Goal: Task Accomplishment & Management: Use online tool/utility

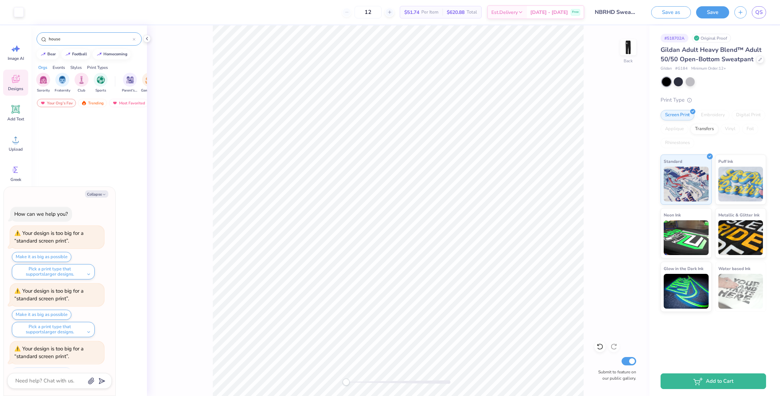
scroll to position [657, 0]
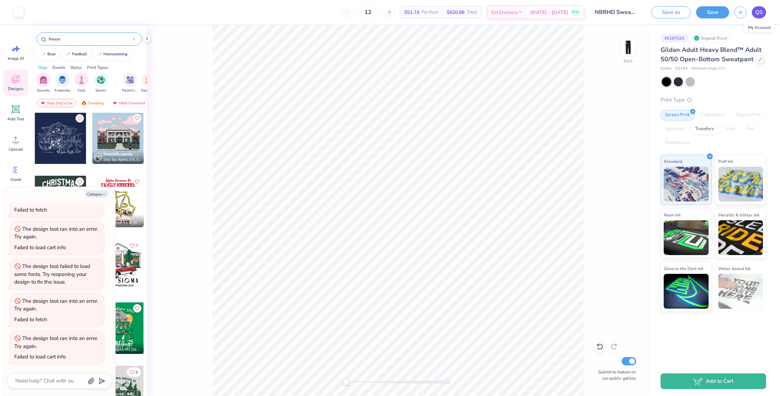
click at [765, 13] on link "QS" at bounding box center [759, 12] width 14 height 12
click at [95, 192] on button "Collapse" at bounding box center [96, 194] width 23 height 7
type textarea "x"
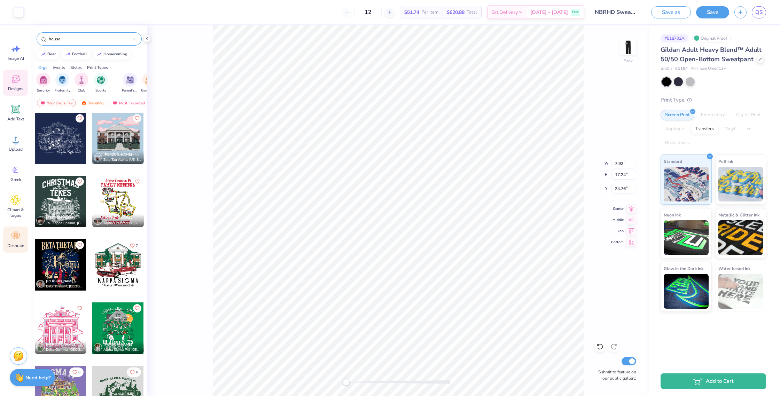
click at [12, 236] on icon at bounding box center [15, 236] width 10 height 10
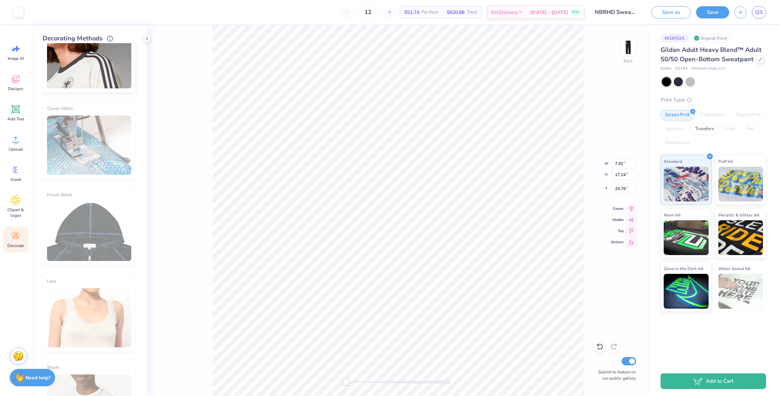
scroll to position [0, 0]
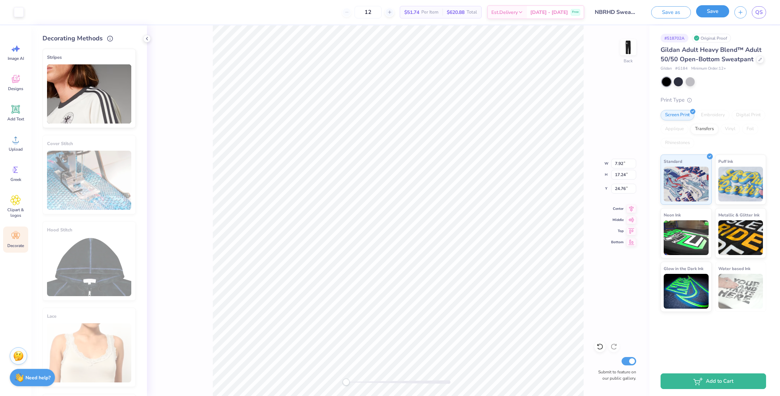
click at [712, 15] on button "Save" at bounding box center [712, 11] width 33 height 12
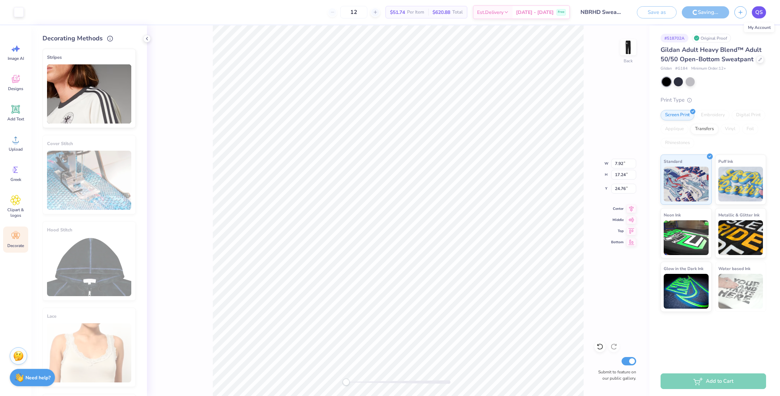
click at [756, 14] on span "QS" at bounding box center [759, 12] width 7 height 8
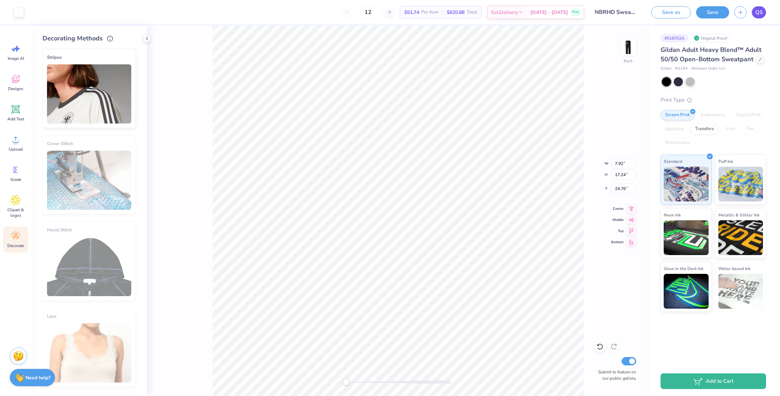
click at [760, 13] on div "Art colors 12 $51.74 Per Item $620.88 Total Est. Delivery Sep 24 - 27 Free Desi…" at bounding box center [390, 198] width 780 height 396
click at [760, 13] on span "QS" at bounding box center [759, 12] width 7 height 8
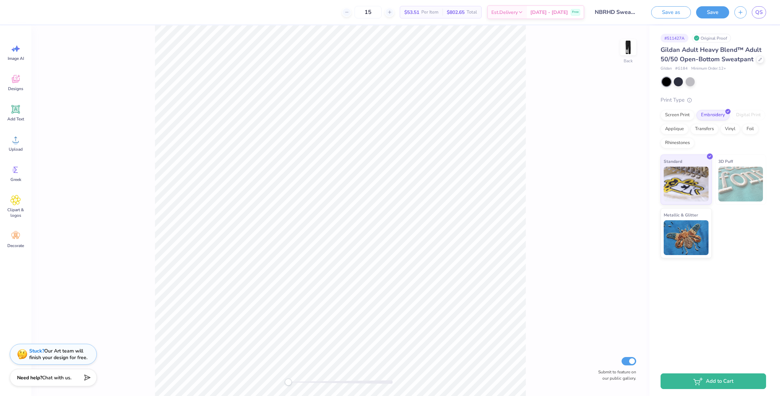
click at [735, 62] on span "Gildan Adult Heavy Blend™ Adult 50/50 Open-Bottom Sweatpant" at bounding box center [711, 55] width 101 height 18
click at [761, 61] on div at bounding box center [761, 59] width 8 height 8
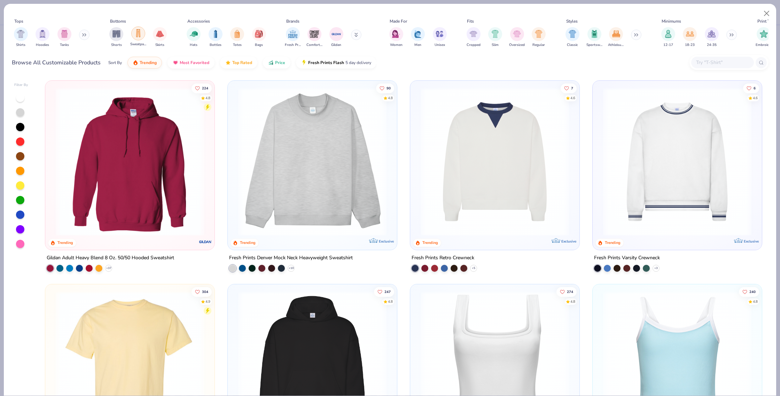
click at [139, 39] on div "filter for Sweatpants" at bounding box center [138, 33] width 14 height 14
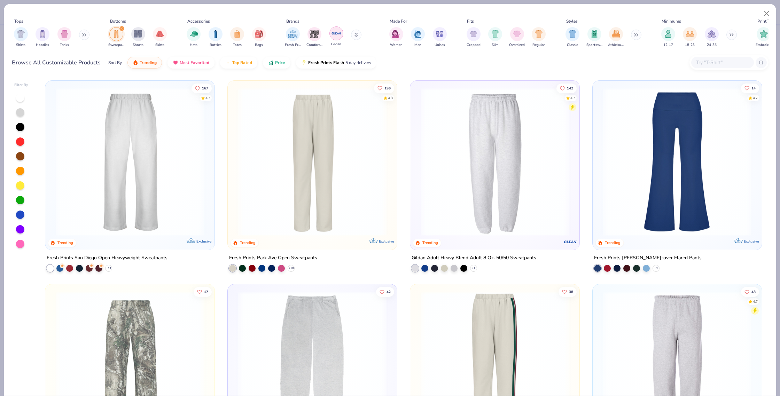
click at [337, 34] on img "filter for Gildan" at bounding box center [336, 33] width 10 height 10
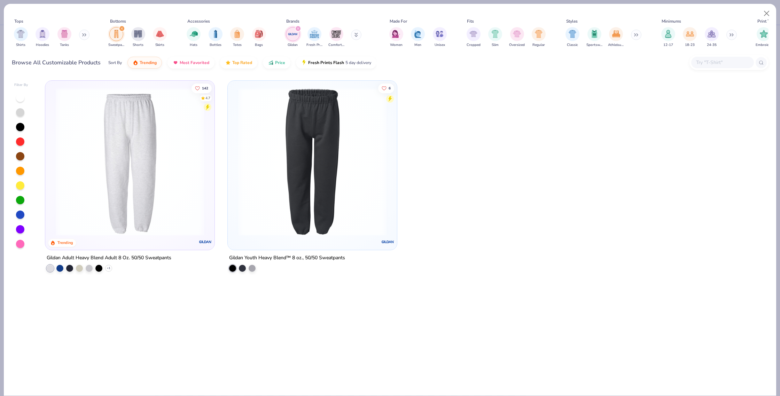
click at [117, 39] on div "filter for Sweatpants" at bounding box center [116, 34] width 14 height 14
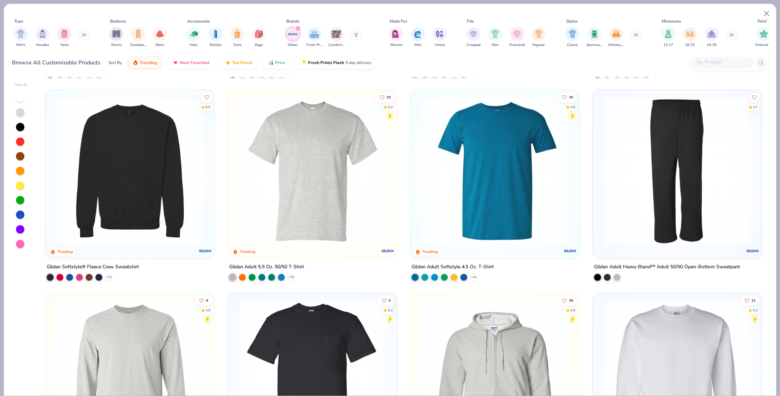
scroll to position [401, 0]
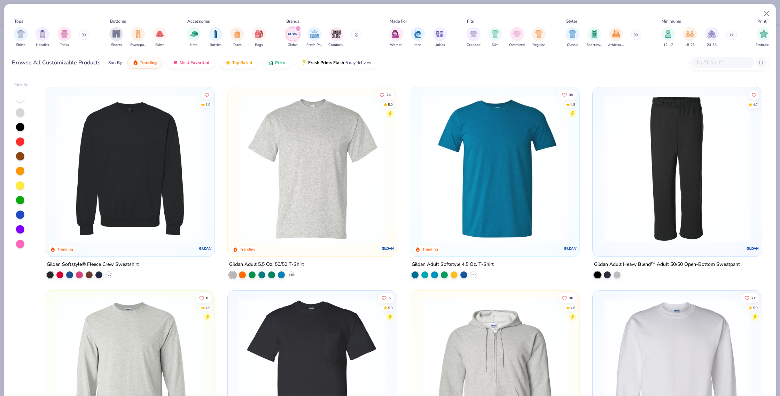
click at [648, 266] on div "Gildan Adult Heavy Blend™ Adult 50/50 Open-Bottom Sweatpant" at bounding box center [667, 264] width 146 height 9
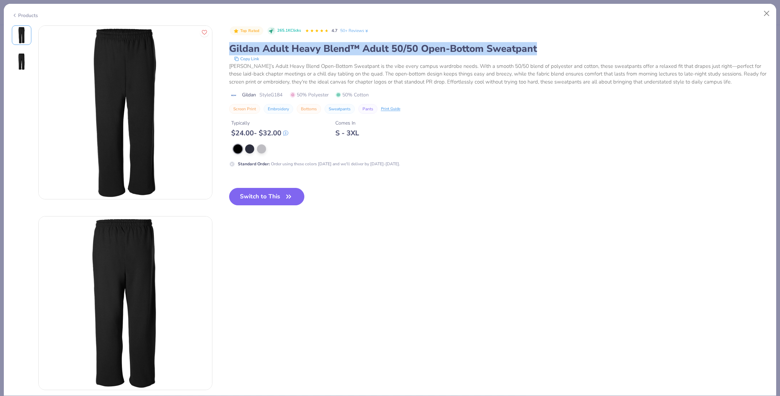
drag, startPoint x: 230, startPoint y: 49, endPoint x: 559, endPoint y: 49, distance: 328.8
click at [559, 49] on div "Gildan Adult Heavy Blend™ Adult 50/50 Open-Bottom Sweatpant" at bounding box center [499, 48] width 540 height 13
copy div "Gildan Adult Heavy Blend™ Adult 50/50 Open-Bottom Sweatpant"
click at [767, 14] on button "Close" at bounding box center [766, 13] width 13 height 13
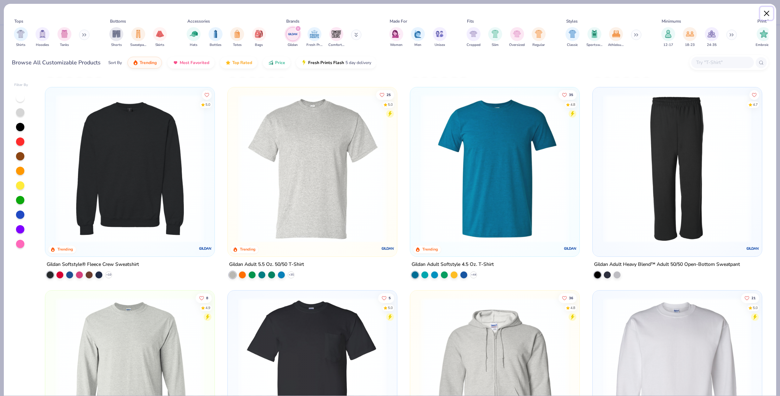
click at [769, 9] on button "Close" at bounding box center [766, 13] width 13 height 13
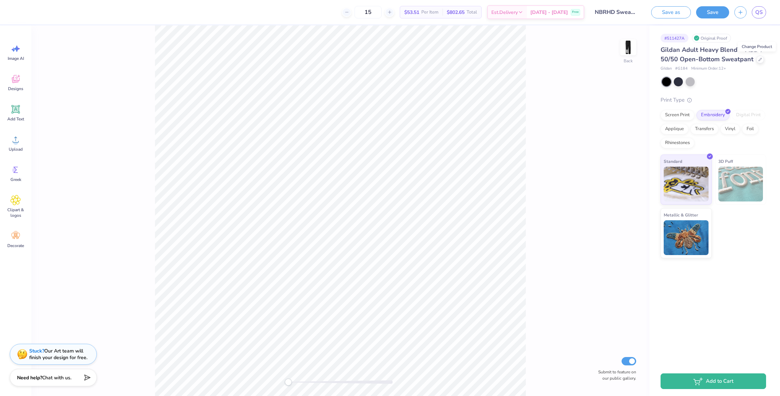
click at [767, 12] on div "Save as Save QS" at bounding box center [713, 12] width 134 height 24
click at [759, 14] on span "QS" at bounding box center [759, 12] width 7 height 8
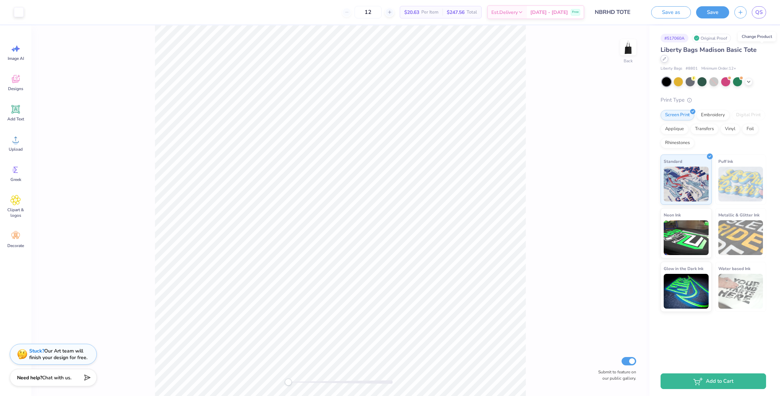
click at [668, 55] on div at bounding box center [665, 59] width 8 height 8
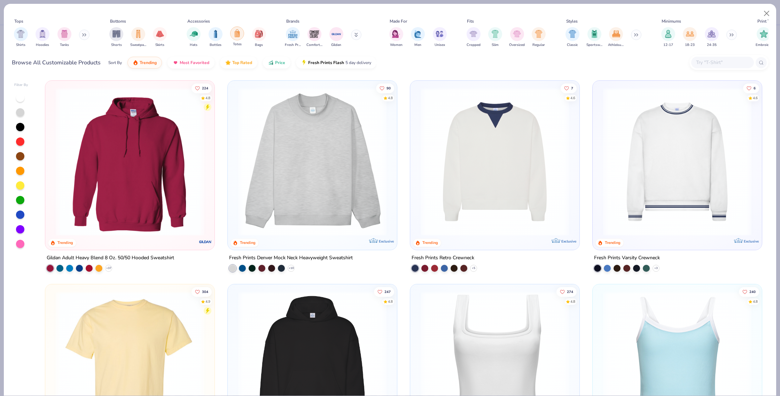
click at [237, 36] on img "filter for Totes" at bounding box center [237, 33] width 8 height 8
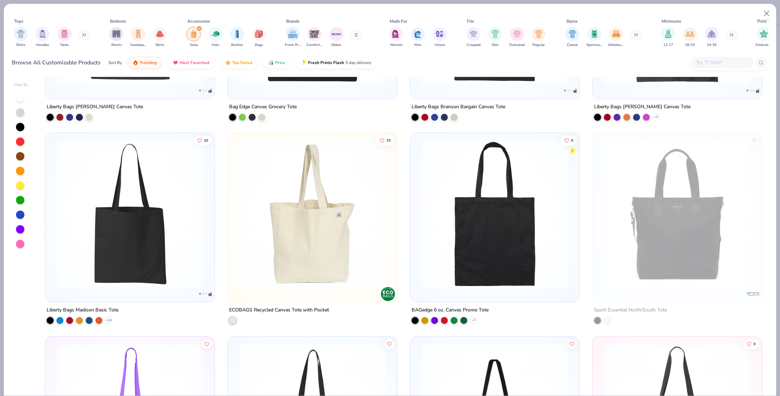
scroll to position [561, 0]
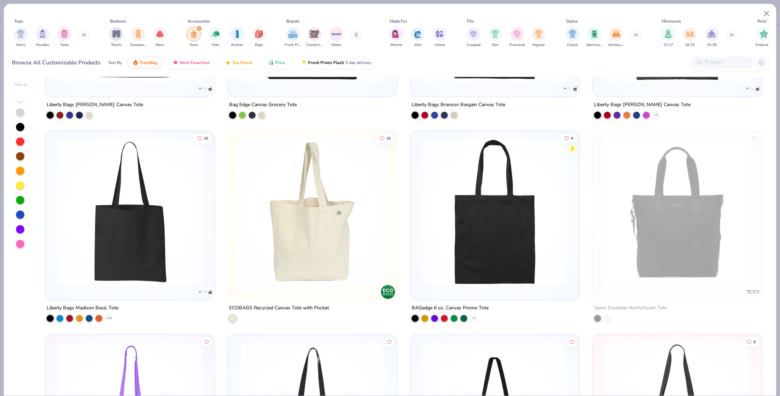
click at [93, 227] on img at bounding box center [129, 212] width 155 height 148
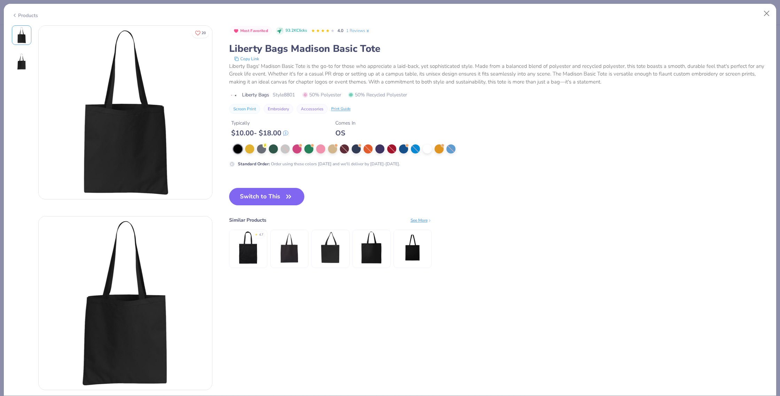
click at [471, 76] on div "Liberty Bags' Madison Basic Tote is the go-to for those who appreciate a laid-b…" at bounding box center [499, 74] width 540 height 24
drag, startPoint x: 230, startPoint y: 49, endPoint x: 380, endPoint y: 51, distance: 150.5
click at [380, 51] on div "Liberty Bags Madison Basic Tote" at bounding box center [499, 48] width 540 height 13
copy div "Liberty Bags Madison Basic Tote"
click at [767, 13] on button "Close" at bounding box center [766, 13] width 13 height 13
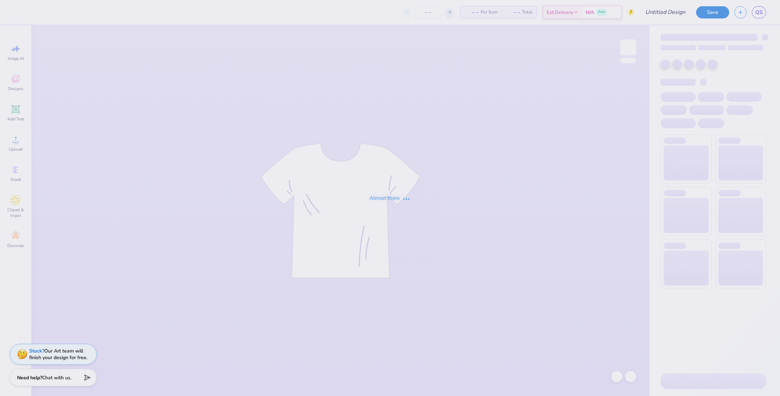
type input "NBRHD Shirt"
type input "30"
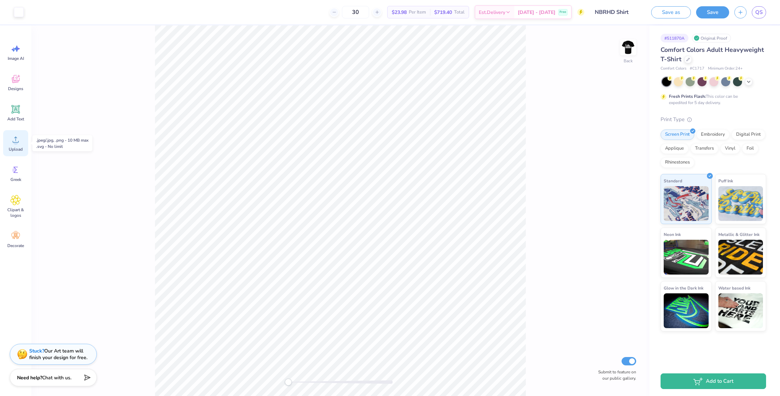
click at [15, 145] on circle at bounding box center [15, 142] width 5 height 5
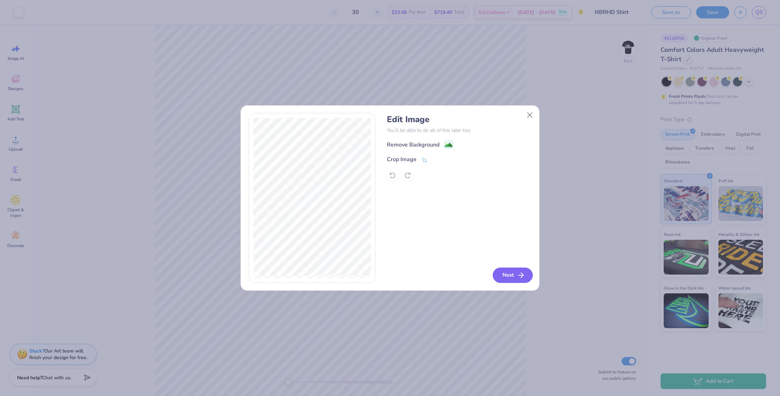
click at [504, 274] on button "Next" at bounding box center [513, 275] width 40 height 15
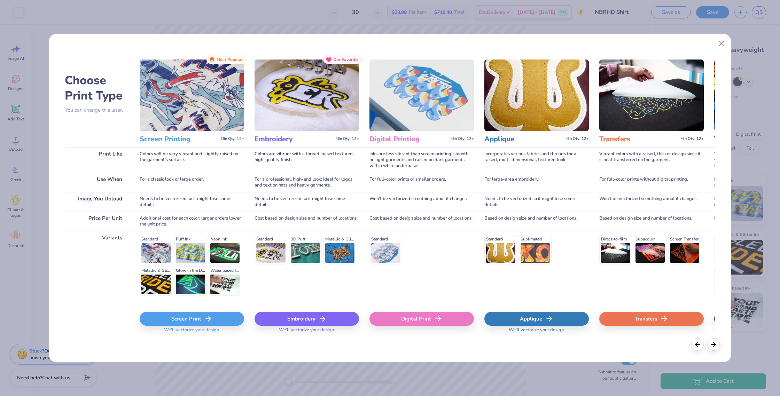
click at [183, 316] on div "Screen Print" at bounding box center [192, 319] width 104 height 14
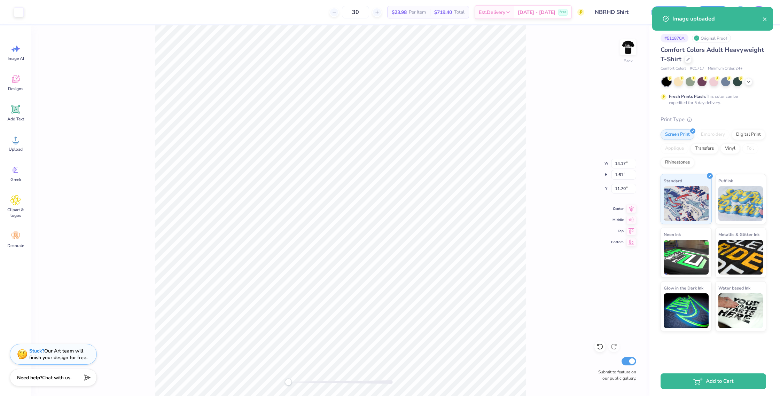
type input "10.31"
type input "1.17"
type input "12.13"
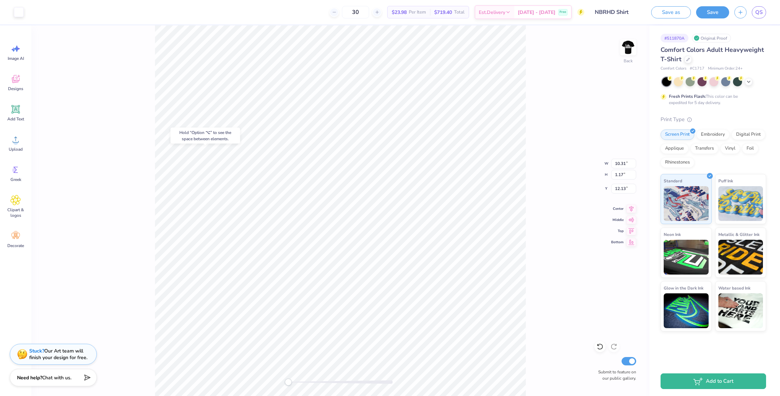
type input "7.83"
type input "0.76"
type input "5.02"
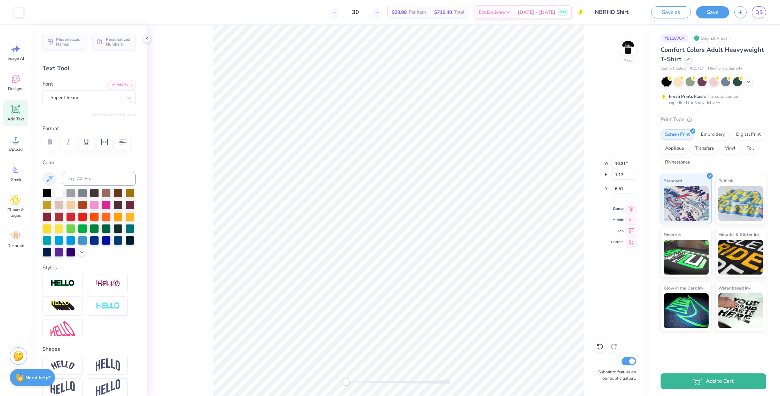
type input "7.32"
type input "0.83"
type input "6.84"
click at [710, 11] on button "Save" at bounding box center [712, 11] width 33 height 12
click at [766, 20] on icon "close" at bounding box center [764, 18] width 3 height 3
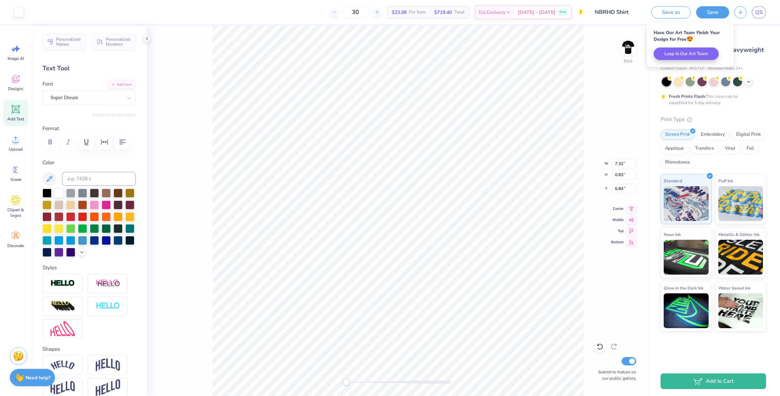
click at [763, 15] on link "QS" at bounding box center [759, 12] width 14 height 12
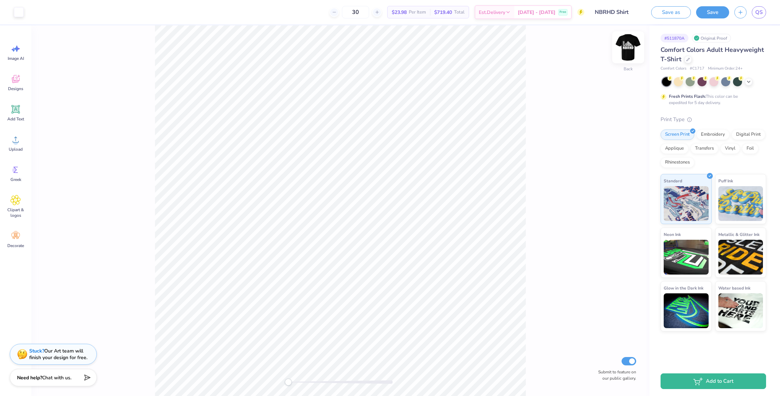
click at [623, 51] on img at bounding box center [628, 47] width 28 height 28
click at [13, 141] on icon at bounding box center [15, 139] width 10 height 10
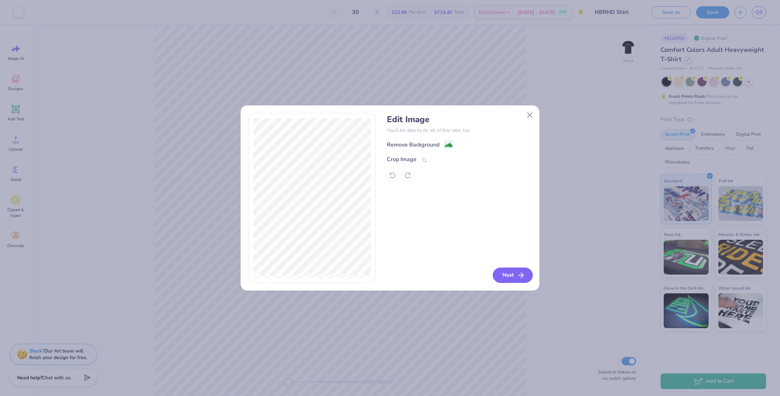
click at [515, 278] on button "Next" at bounding box center [513, 275] width 40 height 15
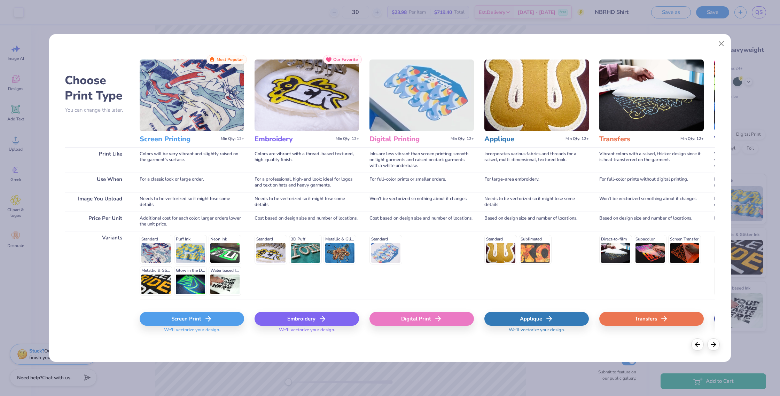
click at [205, 318] on icon at bounding box center [208, 319] width 8 height 8
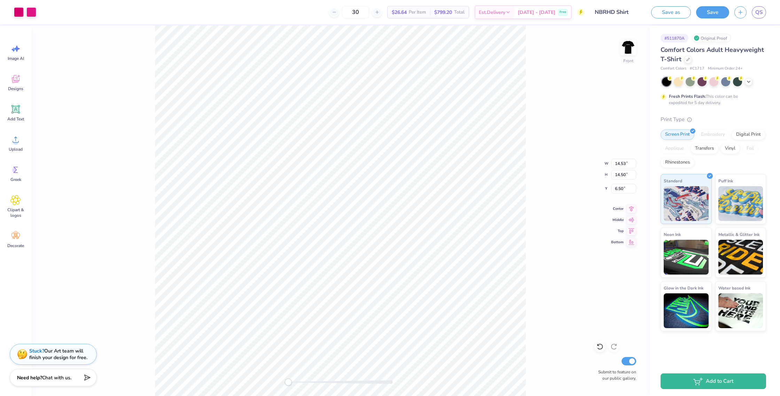
type input "12.78"
type input "12.75"
type input "7.88"
type input "11.84"
type input "8.78"
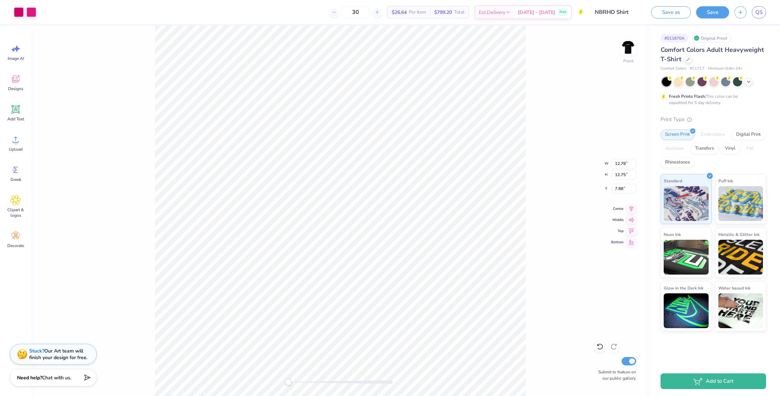
type input "7.03"
type input "12.06"
type input "12.03"
type input "3.72"
click at [630, 51] on img at bounding box center [628, 47] width 28 height 28
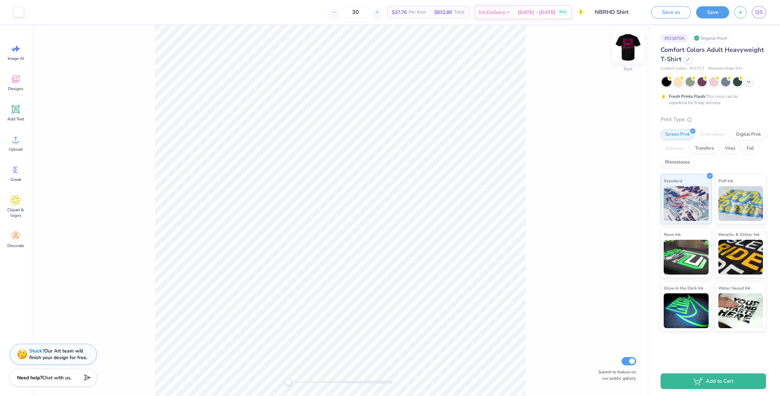
click at [627, 50] on img at bounding box center [628, 47] width 28 height 28
click at [631, 55] on img at bounding box center [628, 47] width 28 height 28
click at [17, 146] on div "Upload" at bounding box center [15, 143] width 25 height 26
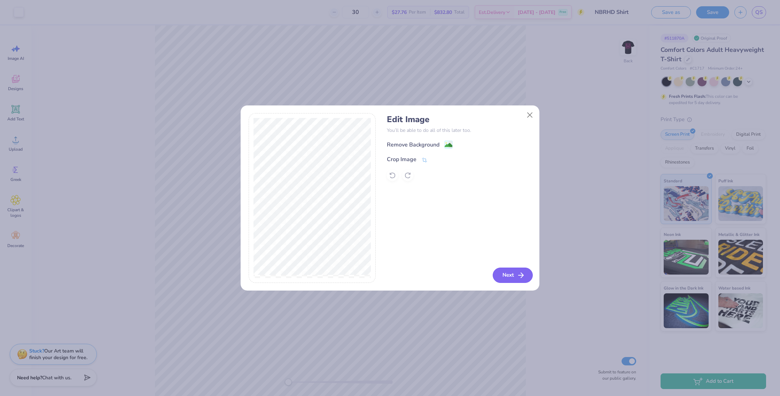
click at [517, 277] on icon "button" at bounding box center [521, 275] width 8 height 8
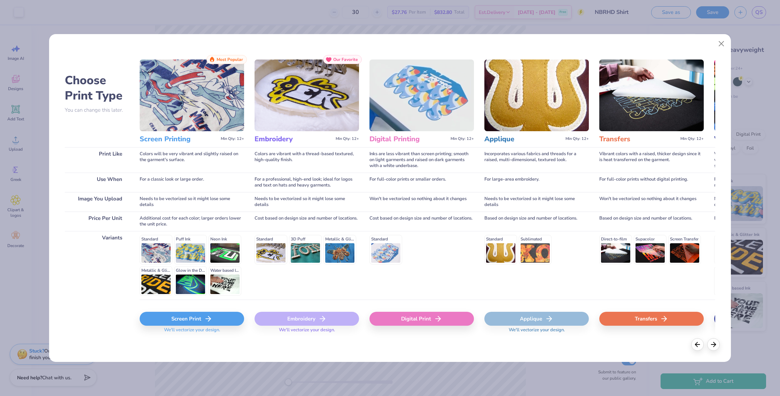
click at [193, 323] on div "Screen Print" at bounding box center [192, 319] width 104 height 14
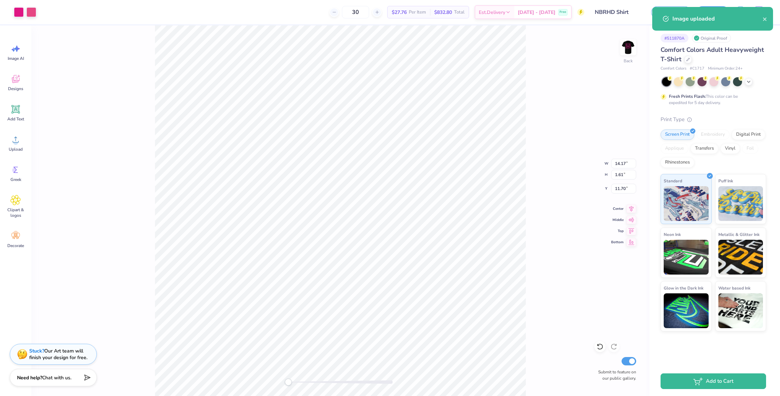
type input "8.09"
type input "0.92"
type input "12.39"
type input "7.39"
type input "0.84"
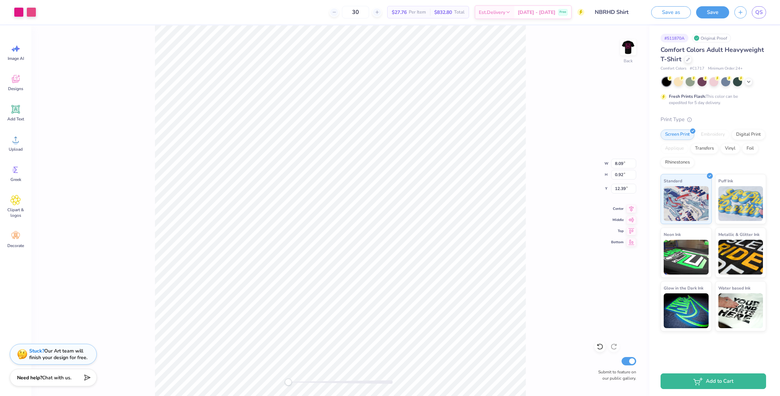
type input "6.89"
type input "7.32"
type input "0.83"
type input "5.00"
type input "7.39"
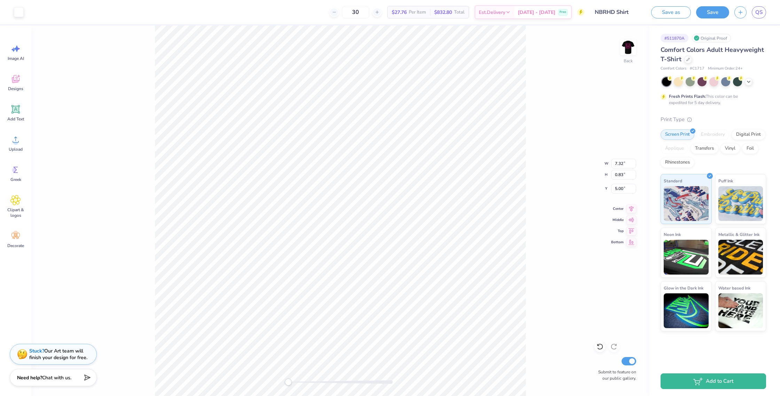
type input "0.84"
type input "6.89"
click at [707, 11] on button "Save" at bounding box center [712, 12] width 33 height 12
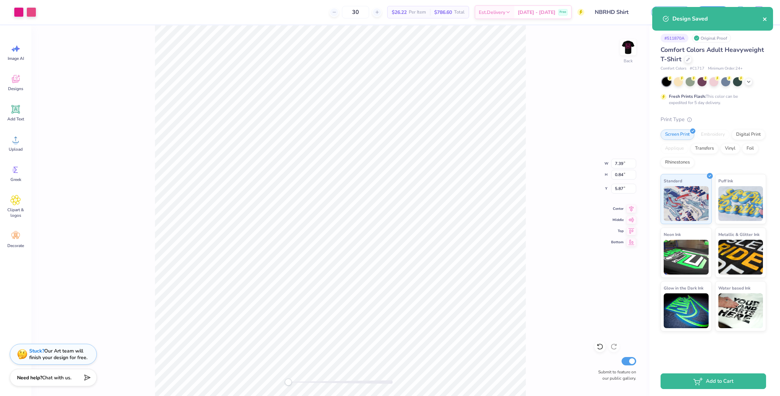
click at [767, 18] on icon "close" at bounding box center [765, 19] width 5 height 6
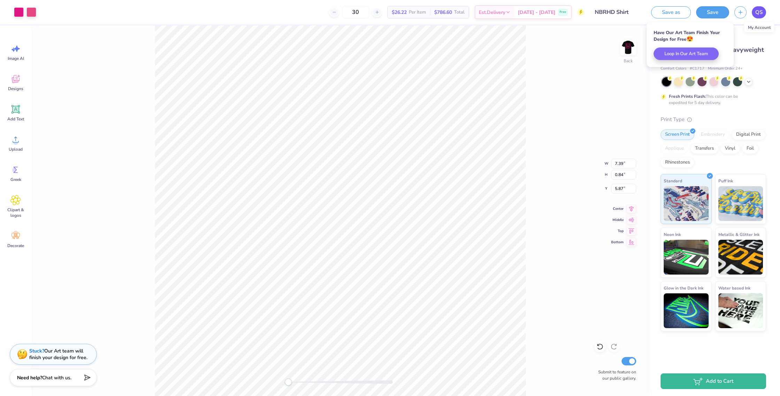
click at [763, 14] on link "QS" at bounding box center [759, 12] width 14 height 12
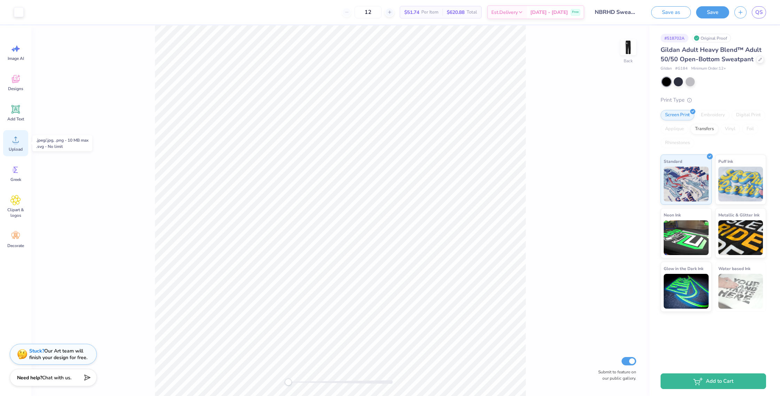
click at [18, 137] on icon at bounding box center [15, 139] width 10 height 10
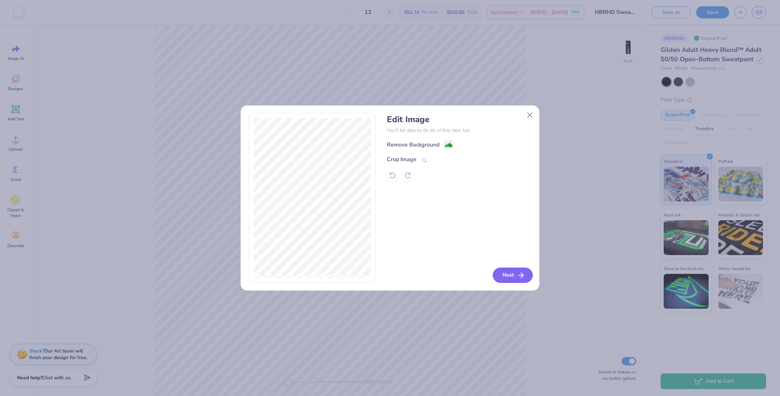
click at [507, 272] on button "Next" at bounding box center [513, 275] width 40 height 15
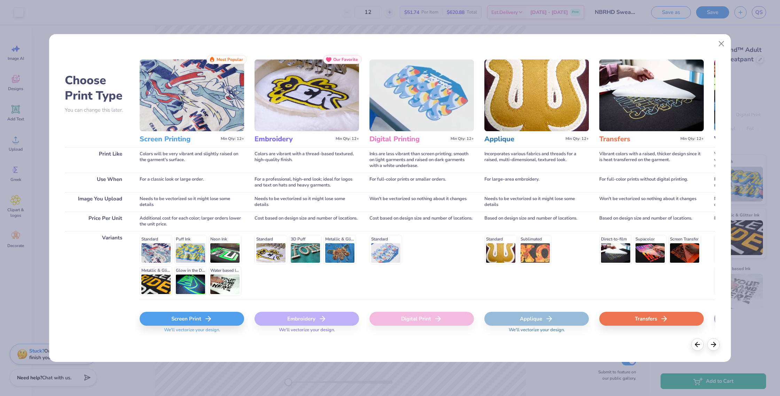
click at [199, 319] on div "Screen Print" at bounding box center [192, 319] width 104 height 14
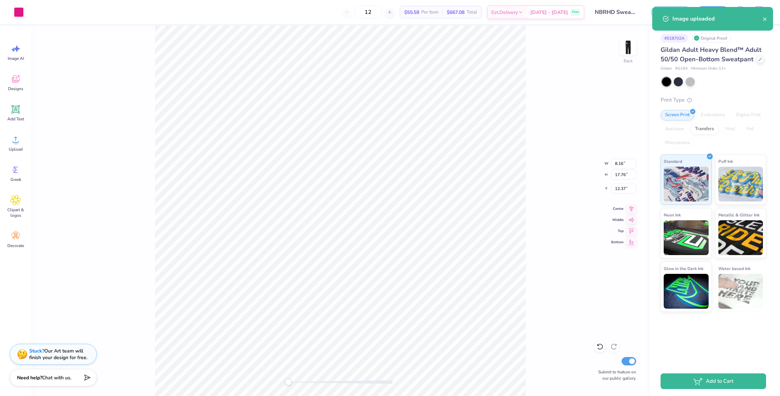
type input "7.92"
type input "17.24"
type input "24.76"
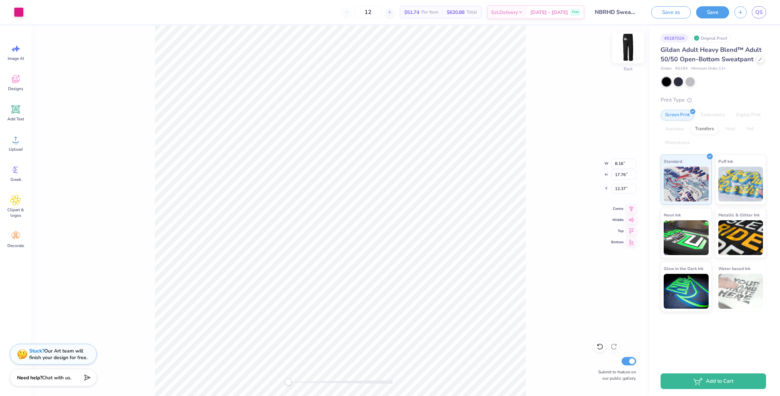
click at [630, 51] on img at bounding box center [628, 47] width 28 height 28
click at [15, 137] on icon at bounding box center [15, 139] width 10 height 10
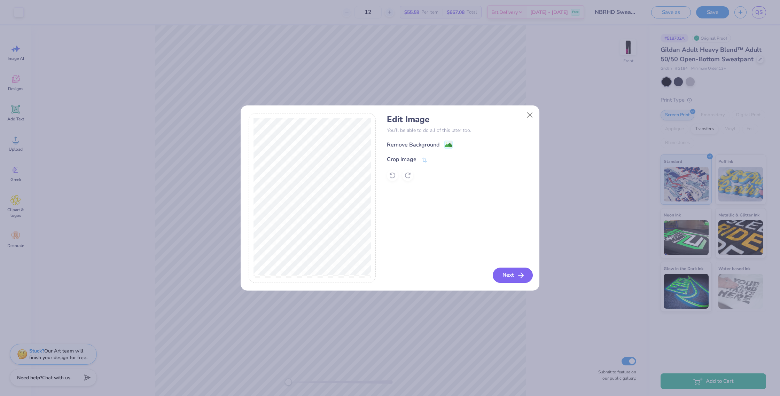
click at [512, 274] on button "Next" at bounding box center [513, 275] width 40 height 15
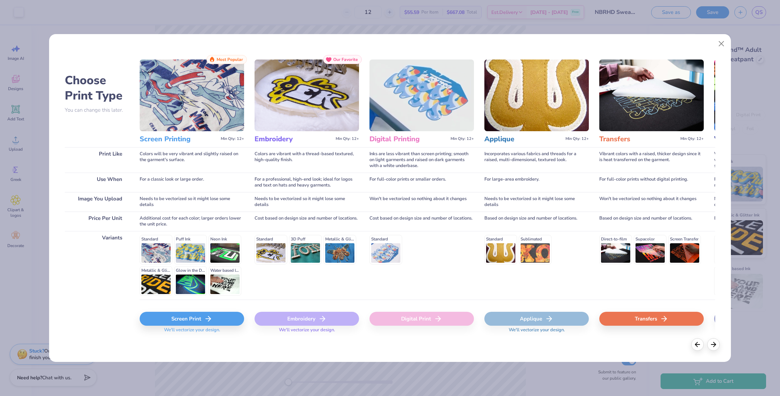
click at [185, 322] on div "Screen Print" at bounding box center [192, 319] width 104 height 14
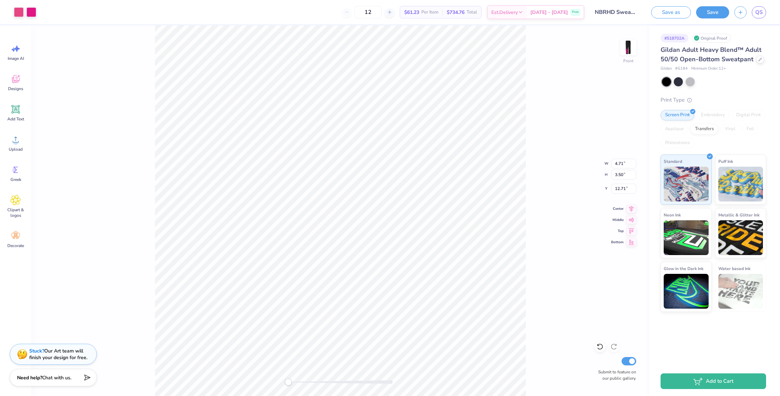
type input "4.71"
type input "3.50"
type input "12.71"
click at [710, 14] on button "Save" at bounding box center [712, 11] width 33 height 12
click at [765, 22] on button "close" at bounding box center [765, 19] width 5 height 8
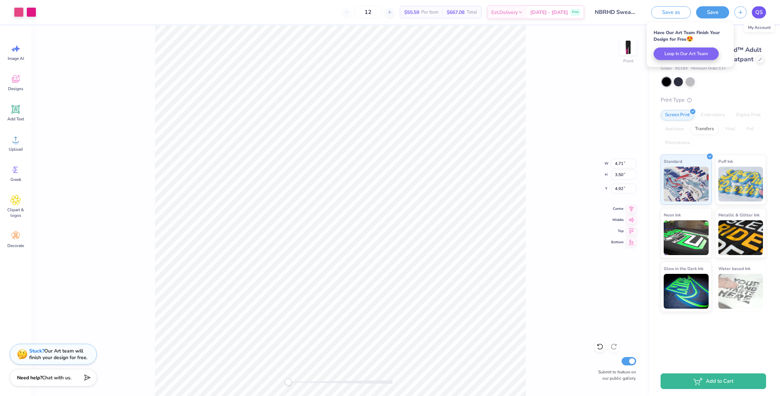
click at [761, 14] on span "QS" at bounding box center [759, 12] width 7 height 8
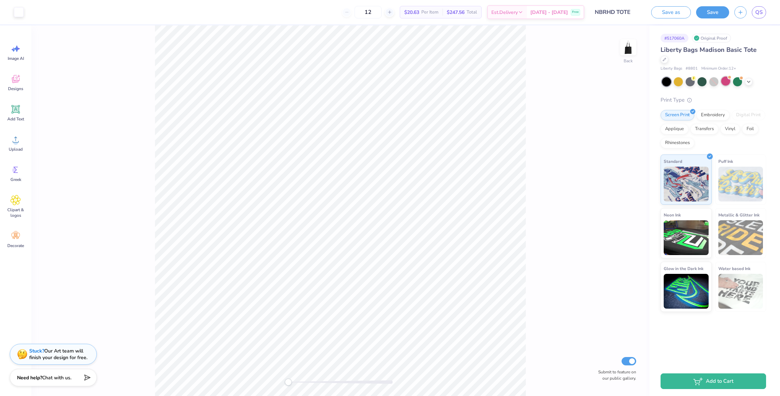
click at [729, 77] on div at bounding box center [725, 81] width 9 height 9
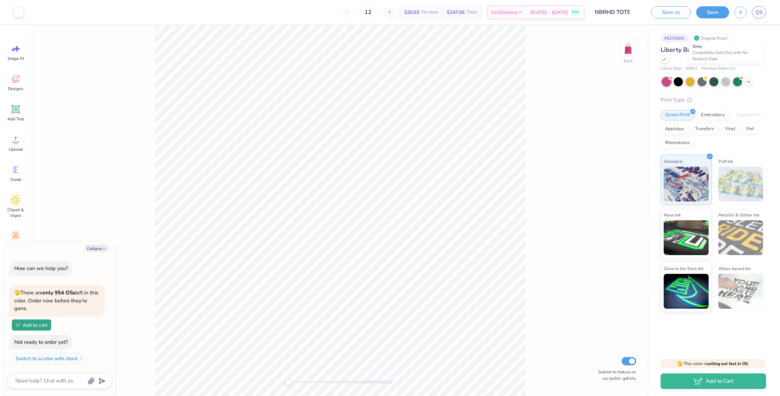
scroll to position [34, 0]
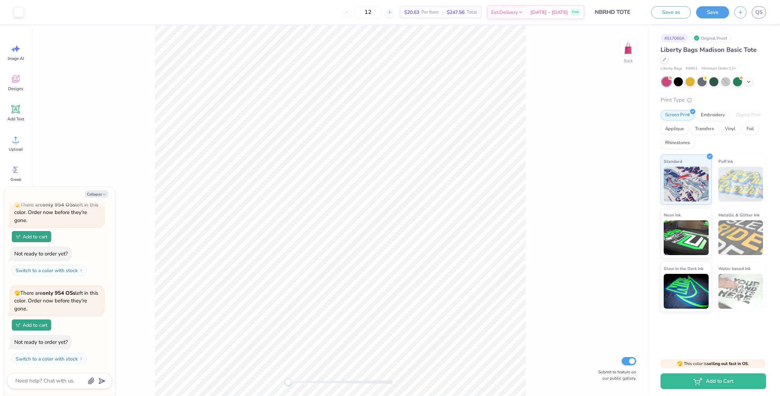
click at [667, 77] on div at bounding box center [666, 81] width 9 height 9
click at [18, 142] on icon at bounding box center [16, 140] width 6 height 6
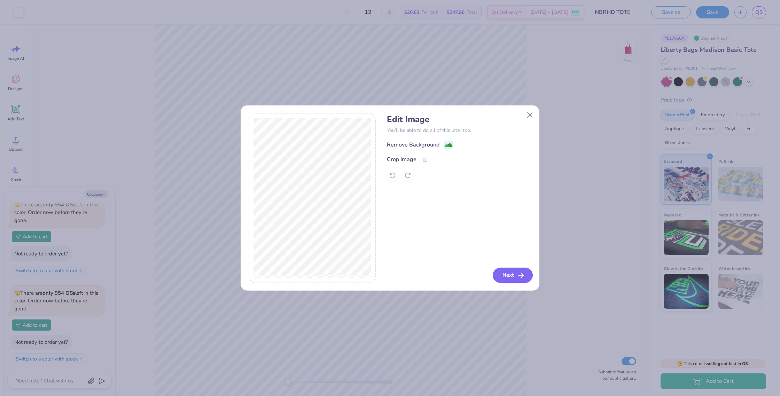
click at [506, 274] on button "Next" at bounding box center [513, 275] width 40 height 15
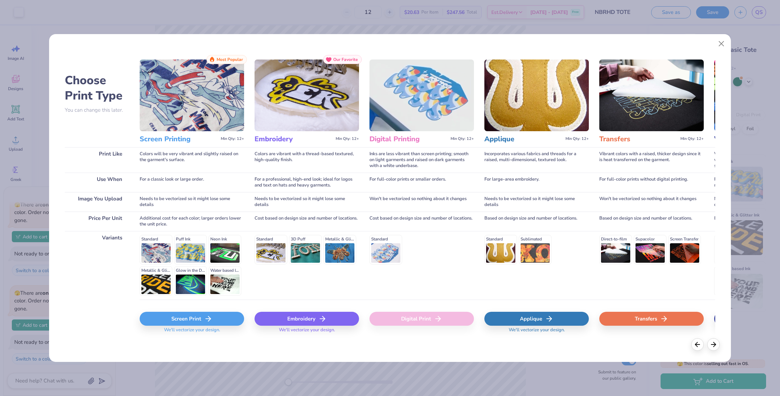
click at [205, 318] on icon at bounding box center [208, 319] width 8 height 8
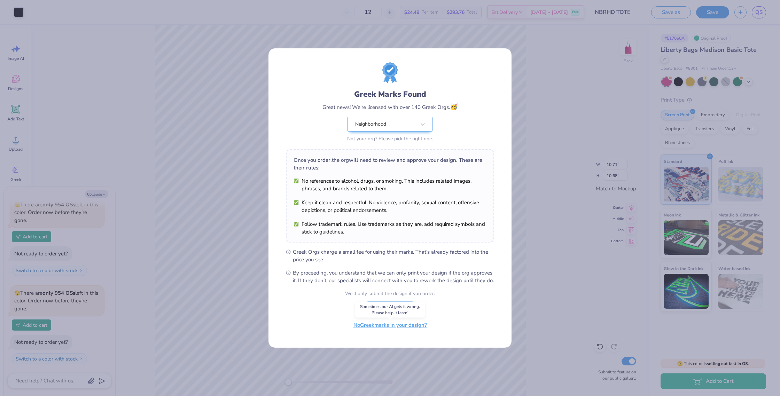
click at [374, 330] on button "No Greek marks in your design?" at bounding box center [390, 325] width 85 height 14
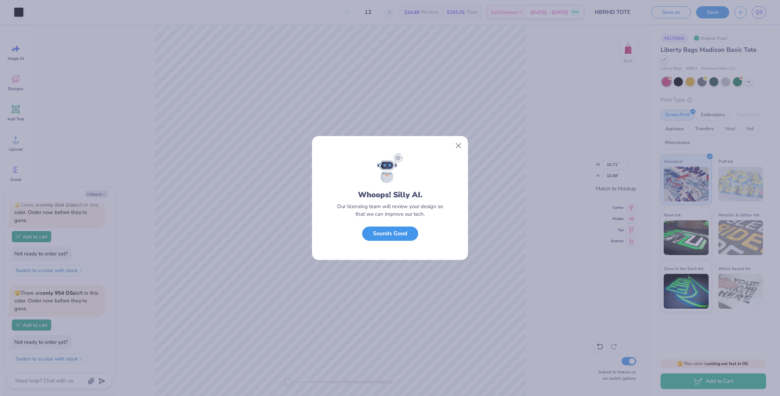
click at [390, 230] on button "Sounds Good" at bounding box center [390, 234] width 56 height 14
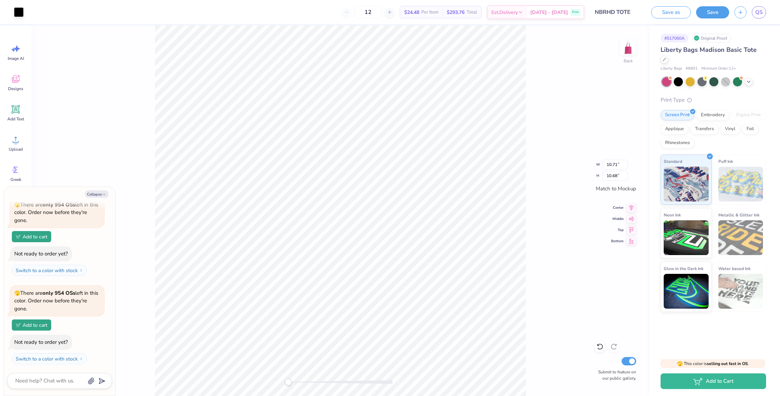
type textarea "x"
type input "8.21"
type input "8.19"
type textarea "x"
type input "10.66"
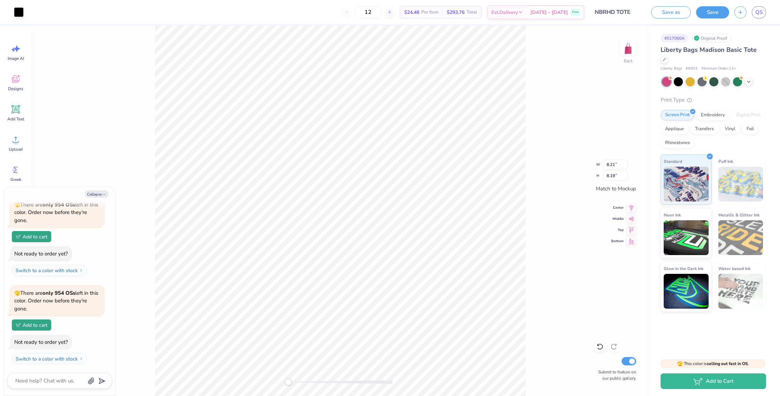
type input "7.91"
type textarea "x"
type input "9.92"
type input "9.90"
type textarea "x"
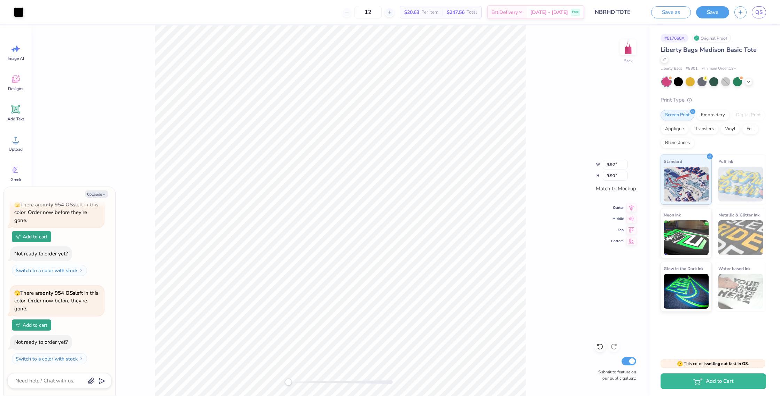
type input "10.16"
type input "10.14"
type textarea "x"
type input "10.60"
type input "10.57"
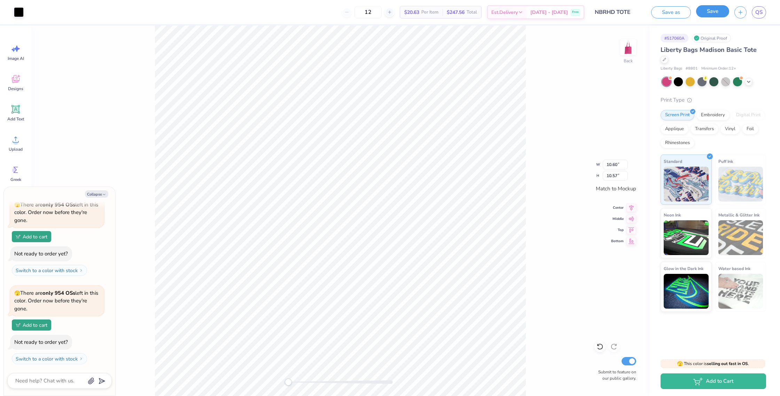
click at [718, 14] on button "Save" at bounding box center [712, 11] width 33 height 12
click at [765, 18] on icon "close" at bounding box center [764, 18] width 3 height 3
click at [760, 15] on div "Art colors 12 $20.63 Per Item $247.56 Total Est. Delivery [DATE] - [DATE] Free …" at bounding box center [390, 198] width 780 height 396
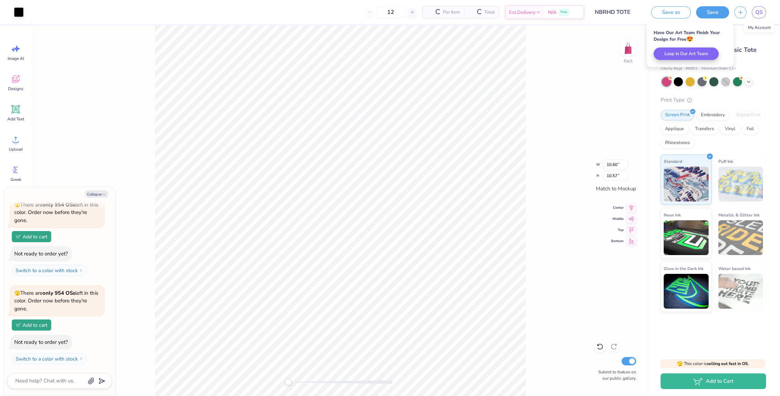
scroll to position [89, 0]
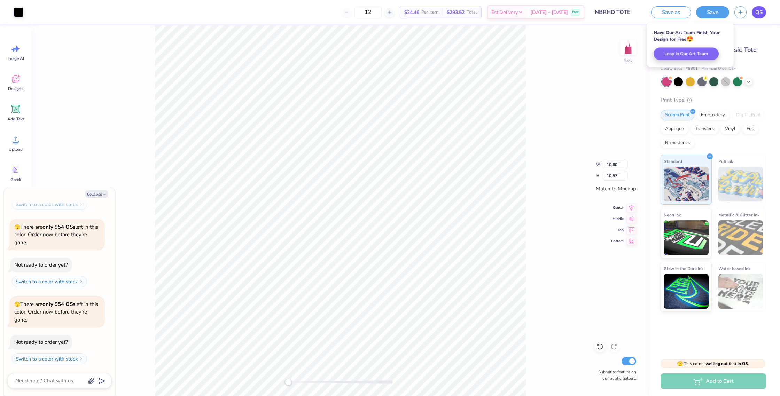
type textarea "x"
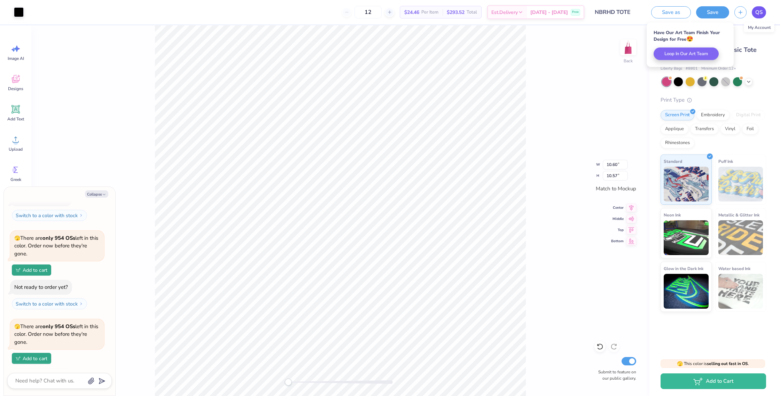
scroll to position [123, 0]
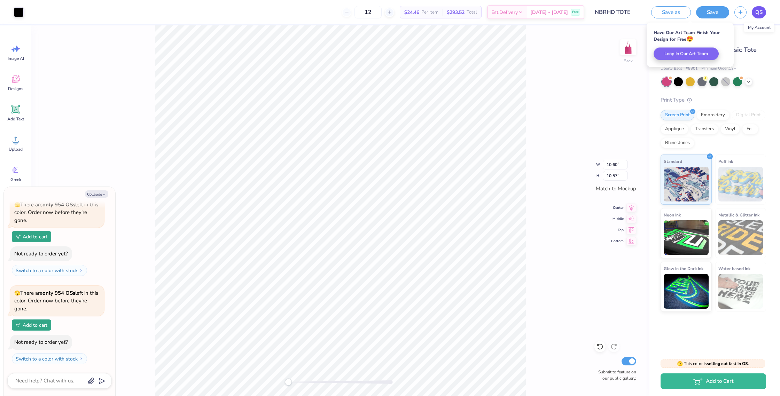
click at [761, 15] on span "QS" at bounding box center [759, 12] width 7 height 8
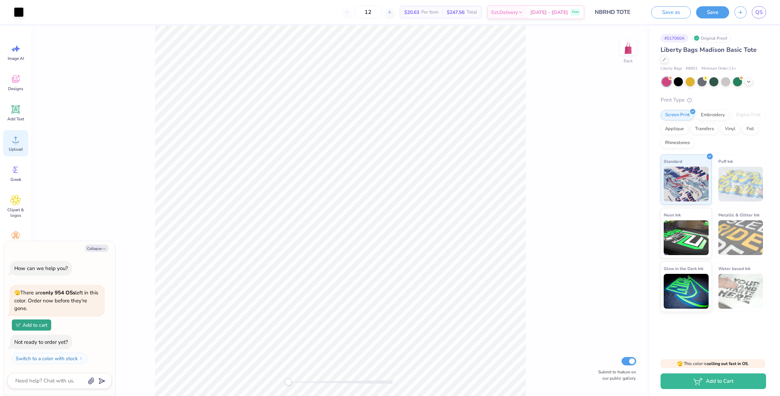
click at [15, 142] on circle at bounding box center [15, 142] width 5 height 5
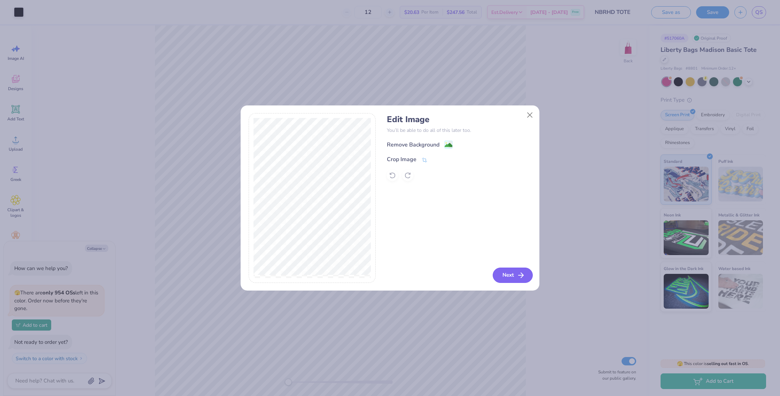
click at [520, 276] on line "button" at bounding box center [521, 276] width 5 height 0
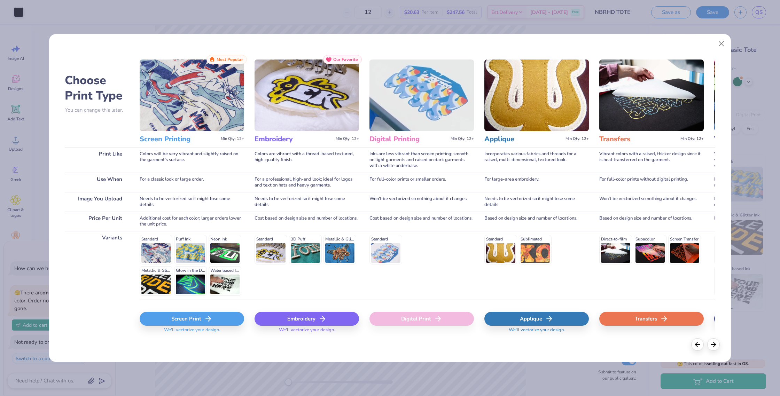
click at [156, 324] on div "Screen Print" at bounding box center [192, 319] width 104 height 14
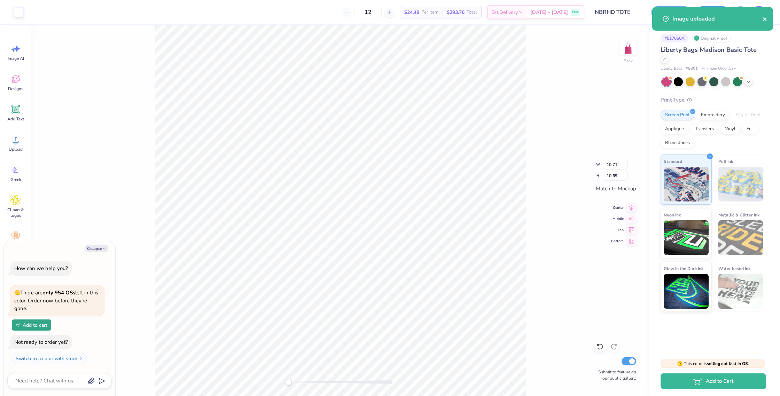
click at [767, 20] on icon "close" at bounding box center [765, 19] width 5 height 6
type textarea "x"
type input "7.93"
type input "7.91"
type textarea "x"
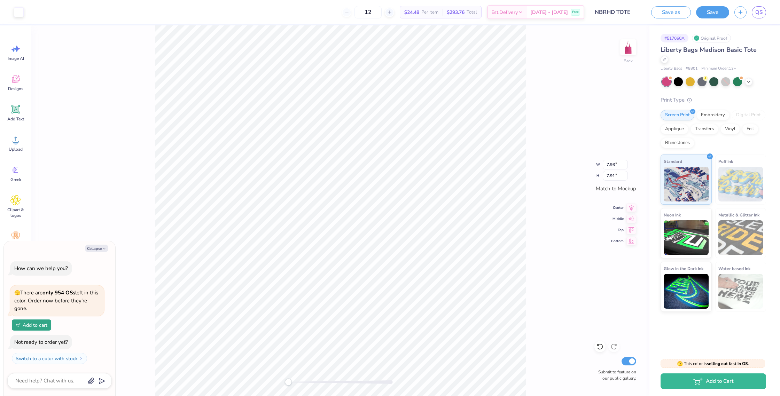
type input "10.60"
type input "10.57"
type textarea "x"
type input "9.51"
type input "9.49"
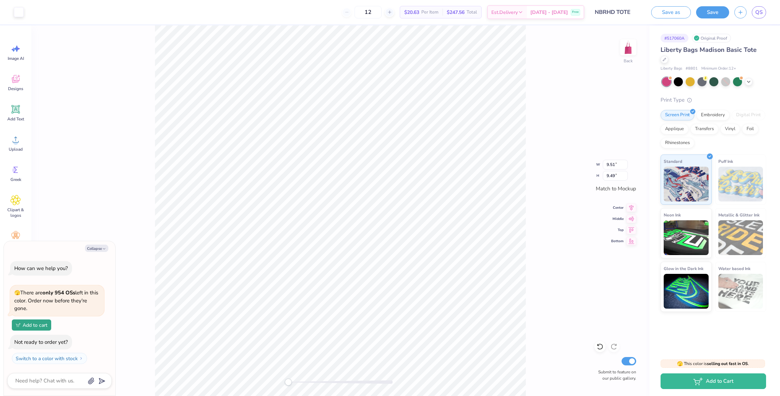
type textarea "x"
type input "10.32"
type input "10.30"
type textarea "x"
type input "10.60"
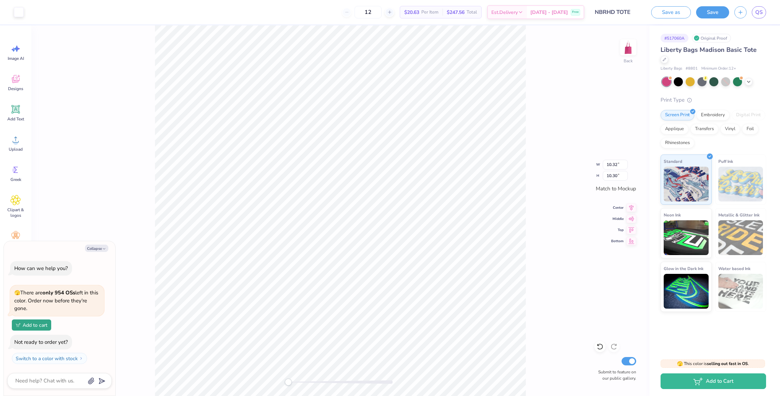
type input "10.57"
click at [719, 14] on button "Save" at bounding box center [712, 11] width 33 height 12
type textarea "x"
click at [767, 22] on button "close" at bounding box center [765, 19] width 5 height 8
click at [760, 8] on div "Design Saved" at bounding box center [713, 7] width 124 height 3
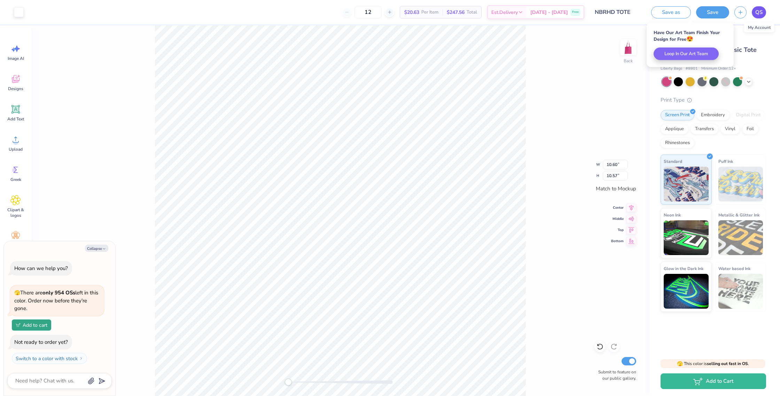
click at [760, 12] on span "QS" at bounding box center [759, 12] width 7 height 8
